Goal: Information Seeking & Learning: Learn about a topic

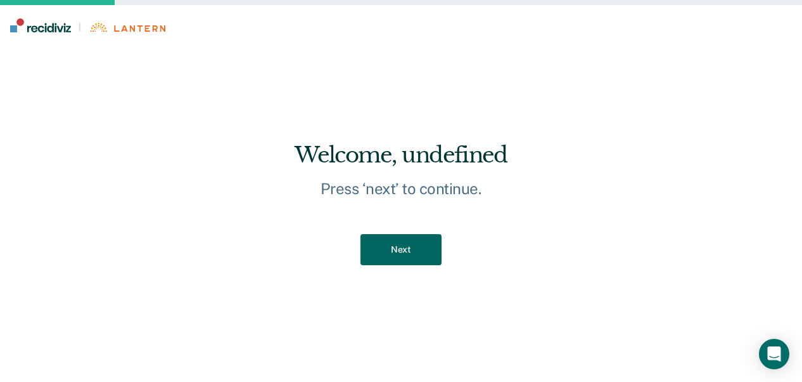
click at [400, 255] on button "Next" at bounding box center [401, 249] width 81 height 31
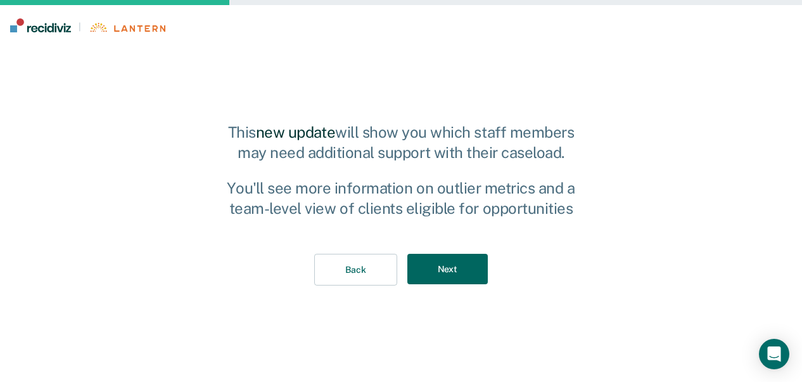
click at [461, 273] on button "Next" at bounding box center [448, 269] width 81 height 31
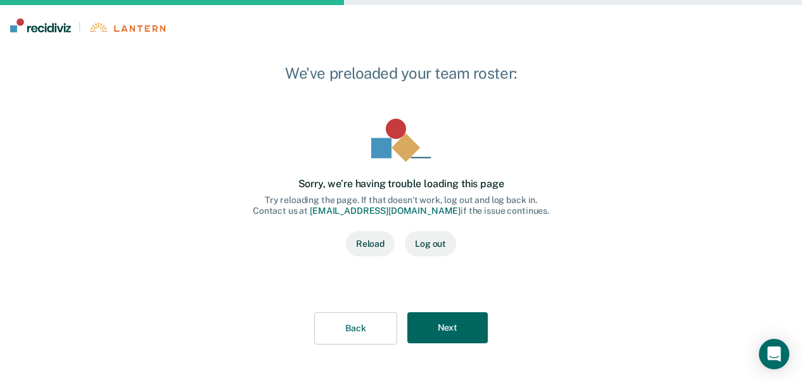
click at [454, 330] on button "Next" at bounding box center [448, 327] width 81 height 31
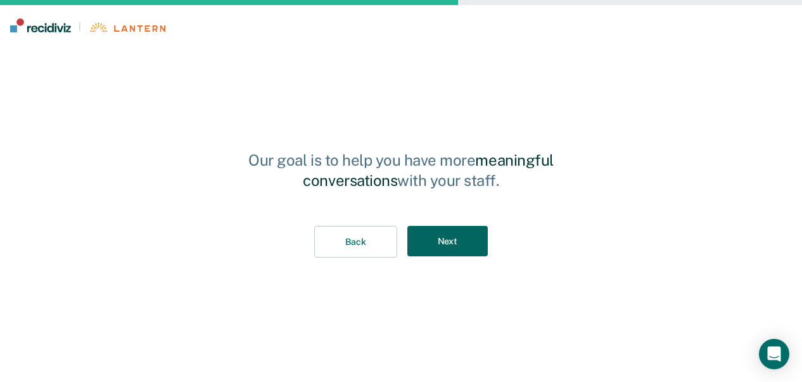
click at [470, 245] on button "Next" at bounding box center [448, 241] width 81 height 31
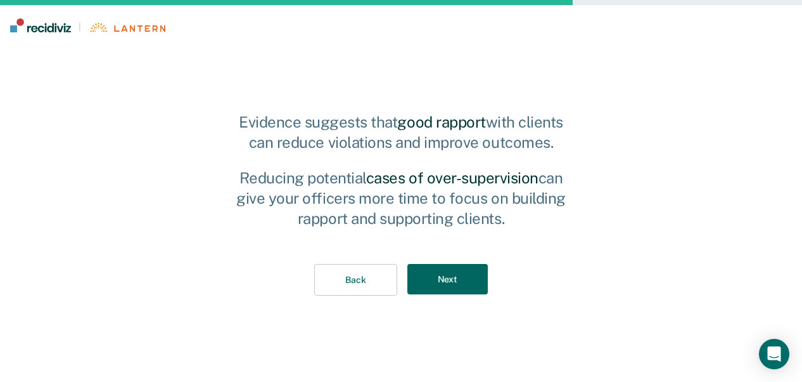
click at [460, 281] on button "Next" at bounding box center [448, 279] width 81 height 31
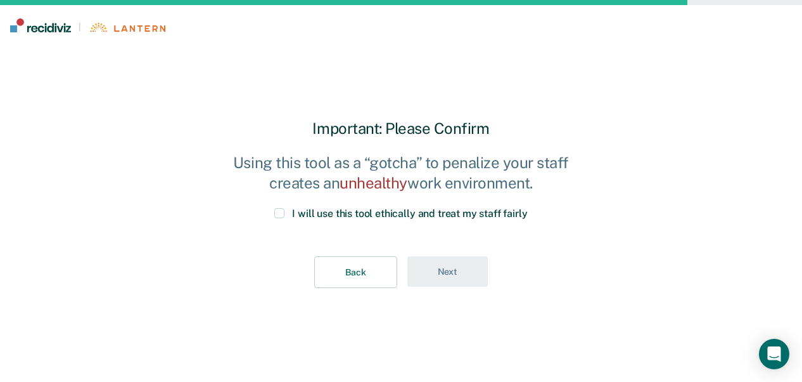
click at [281, 212] on span at bounding box center [279, 213] width 10 height 10
click at [528, 208] on input "I will use this tool ethically and treat my staff fairly" at bounding box center [528, 208] width 0 height 0
click at [460, 272] on button "Next" at bounding box center [448, 271] width 81 height 31
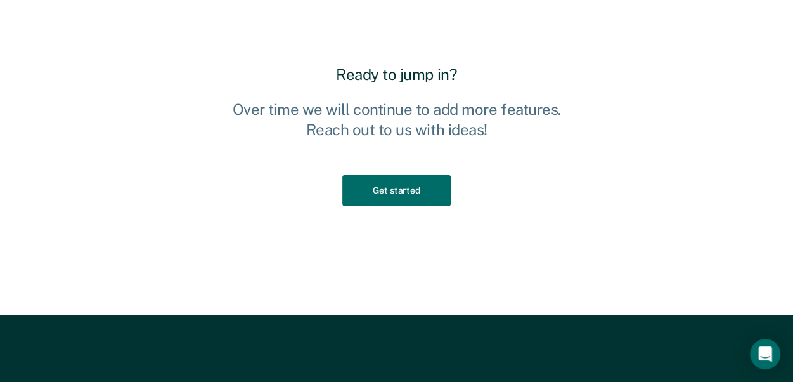
scroll to position [1458, 0]
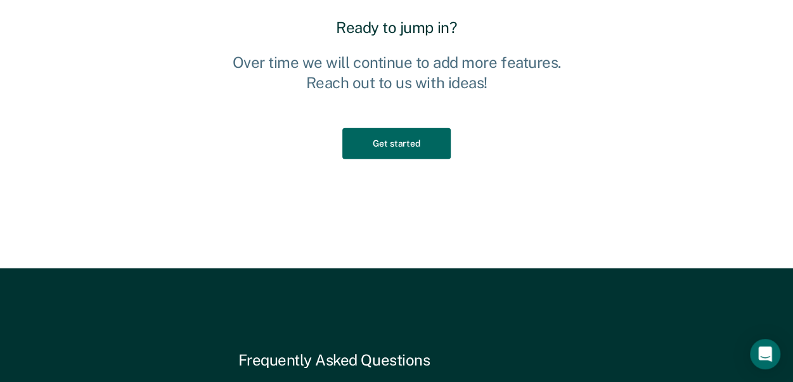
click at [389, 145] on button "Get started" at bounding box center [396, 143] width 108 height 31
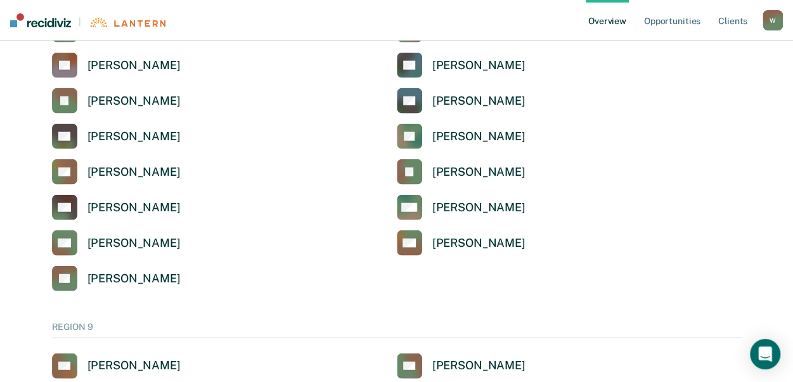
scroll to position [1458, 0]
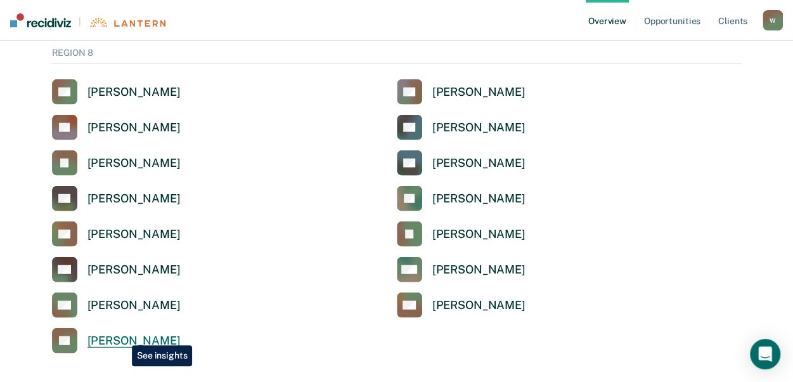
click at [122, 335] on div "[PERSON_NAME]" at bounding box center [133, 340] width 93 height 15
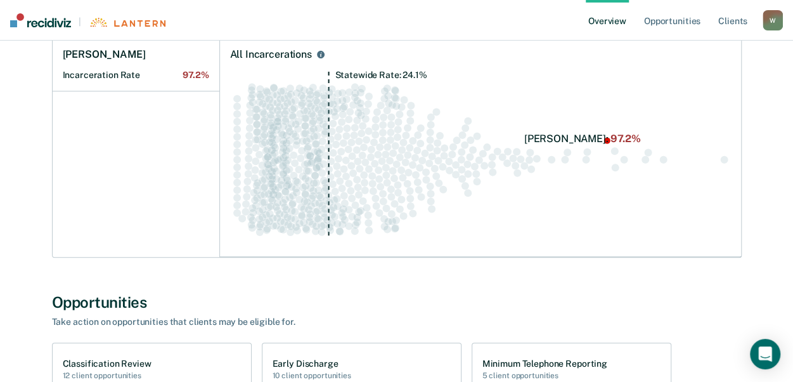
scroll to position [254, 0]
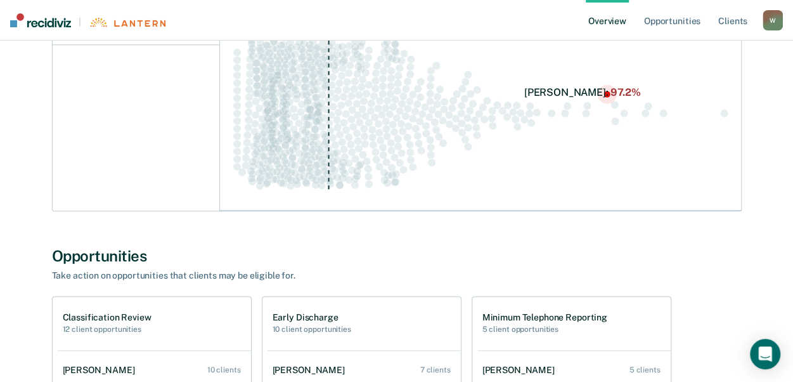
click at [606, 94] on circle "Swarm plot of all incarceration rates in the state for ALL caseloads, highlight…" at bounding box center [606, 94] width 6 height 6
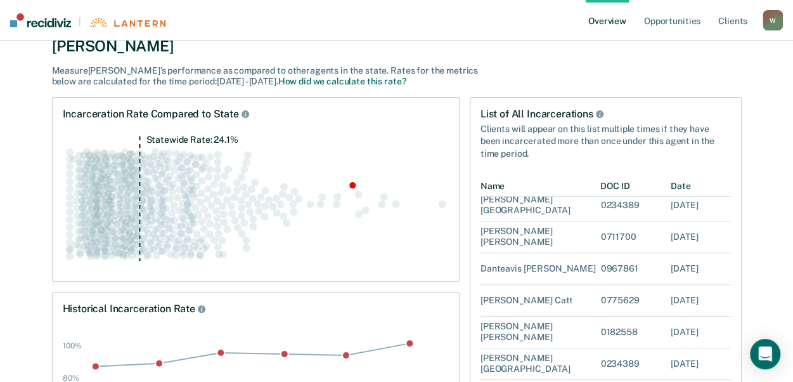
scroll to position [444, 0]
